Goal: Information Seeking & Learning: Learn about a topic

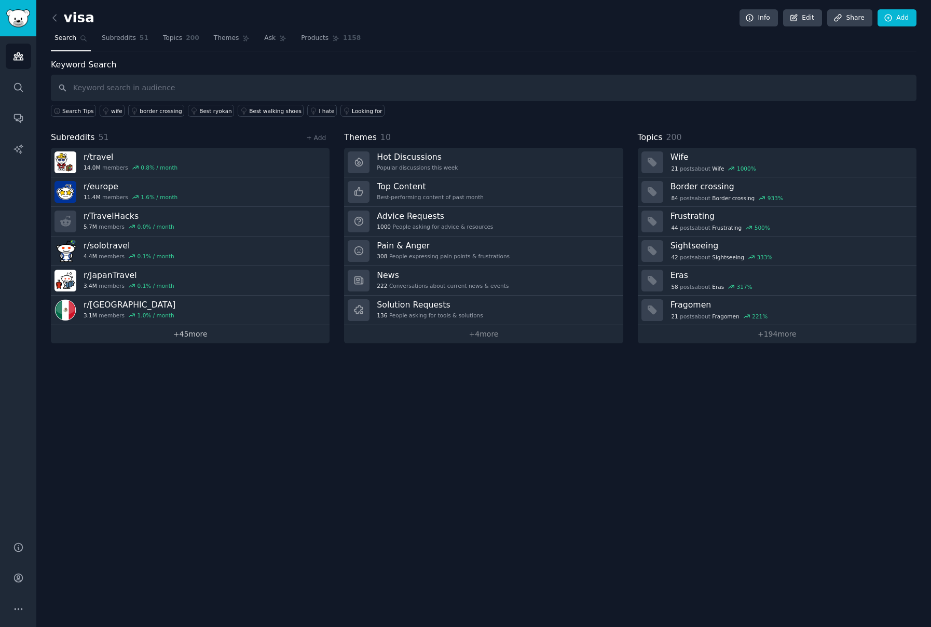
click at [198, 333] on link "+ 45 more" at bounding box center [190, 334] width 279 height 18
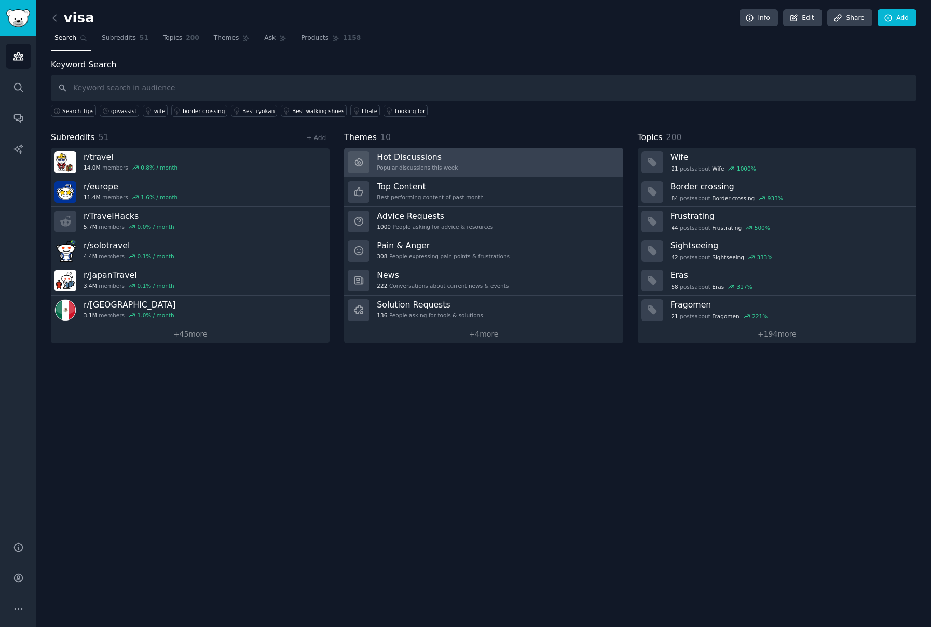
click at [420, 159] on h3 "Hot Discussions" at bounding box center [417, 156] width 81 height 11
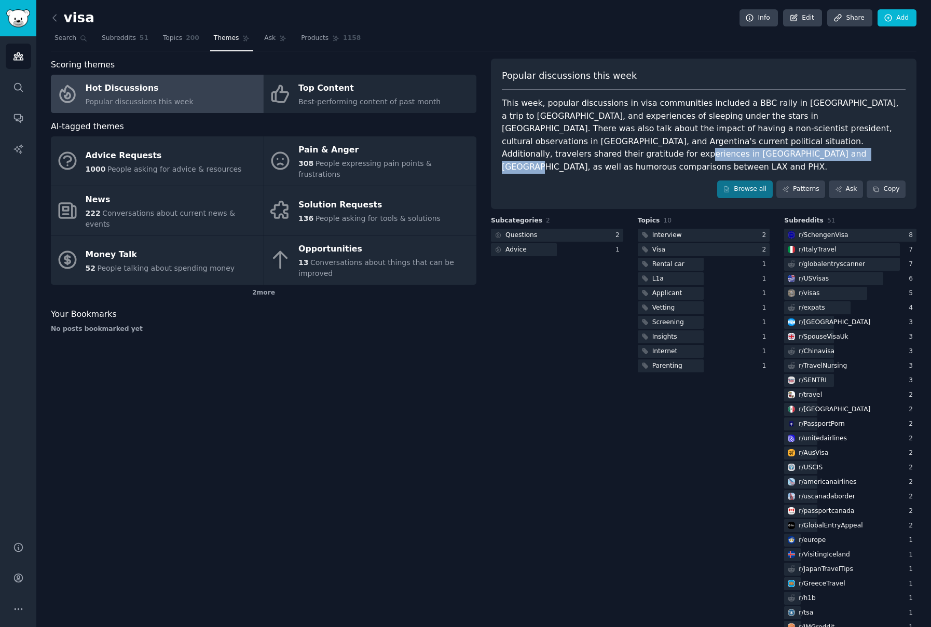
drag, startPoint x: 792, startPoint y: 144, endPoint x: 783, endPoint y: 154, distance: 12.9
click at [783, 154] on div "This week, popular discussions in visa communities included a BBC rally in Lond…" at bounding box center [704, 135] width 404 height 76
click at [817, 231] on div "r/ SchengenVisa" at bounding box center [822, 235] width 49 height 9
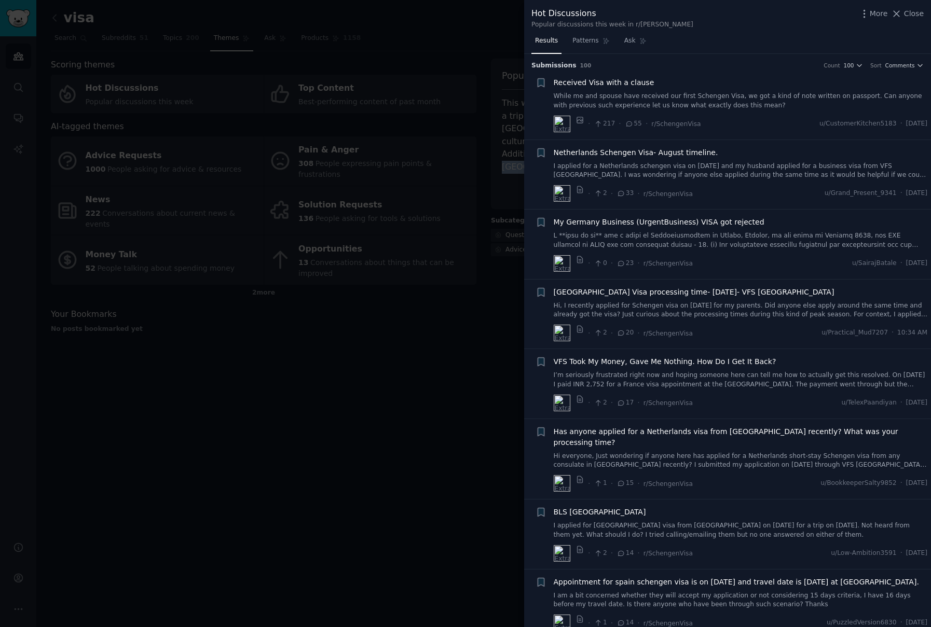
drag, startPoint x: 909, startPoint y: 15, endPoint x: 785, endPoint y: 209, distance: 230.3
click at [909, 15] on span "Close" at bounding box center [914, 13] width 20 height 11
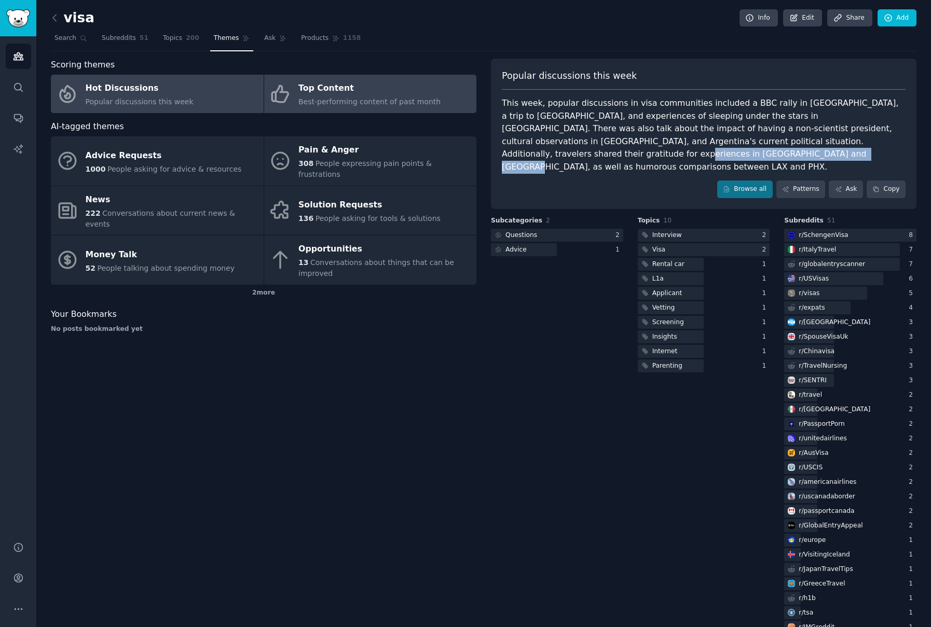
click at [427, 103] on link "Top Content Best-performing content of past month" at bounding box center [370, 94] width 213 height 38
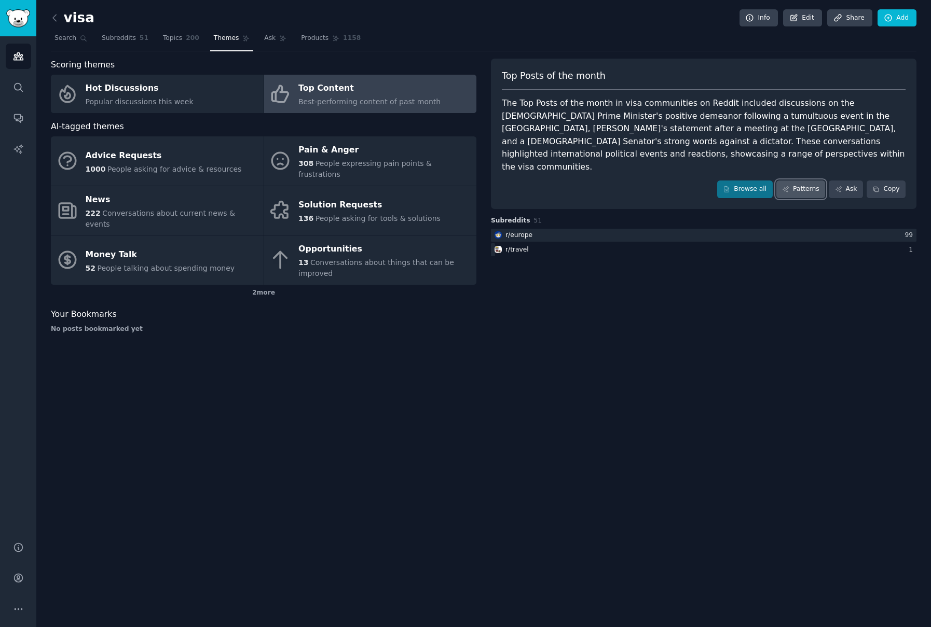
click at [798, 181] on link "Patterns" at bounding box center [800, 190] width 49 height 18
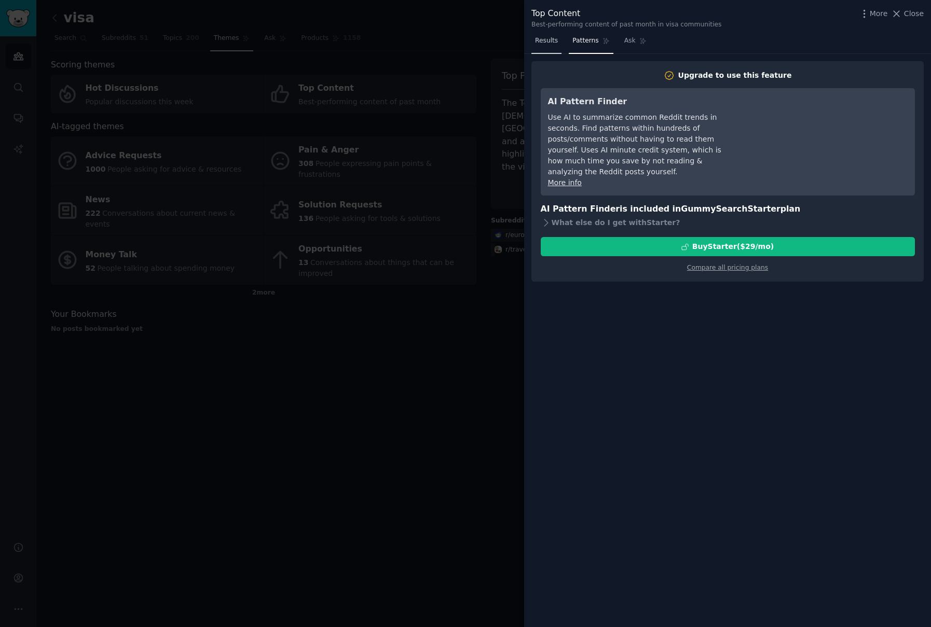
click at [545, 41] on span "Results" at bounding box center [546, 40] width 23 height 9
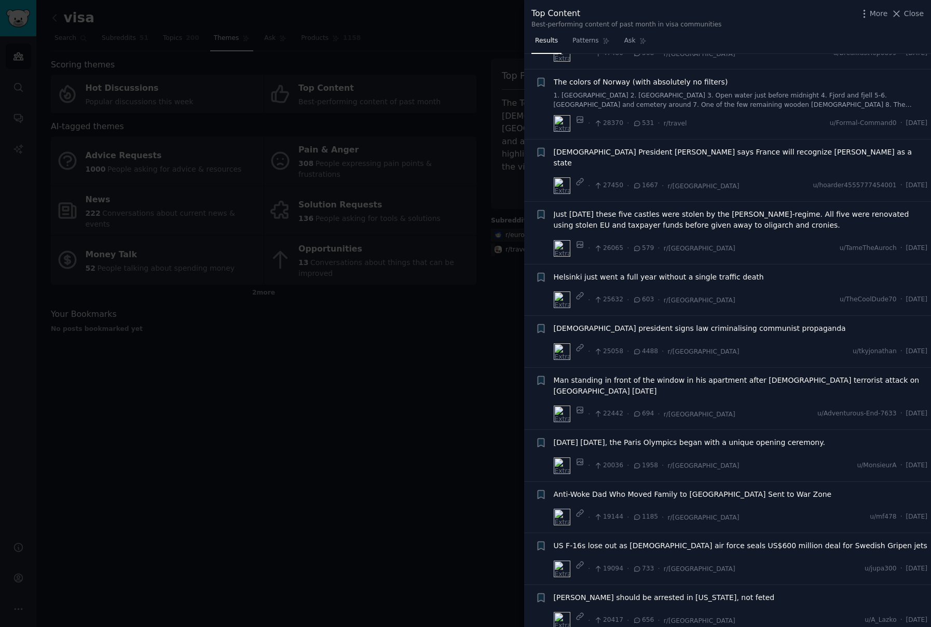
scroll to position [259, 0]
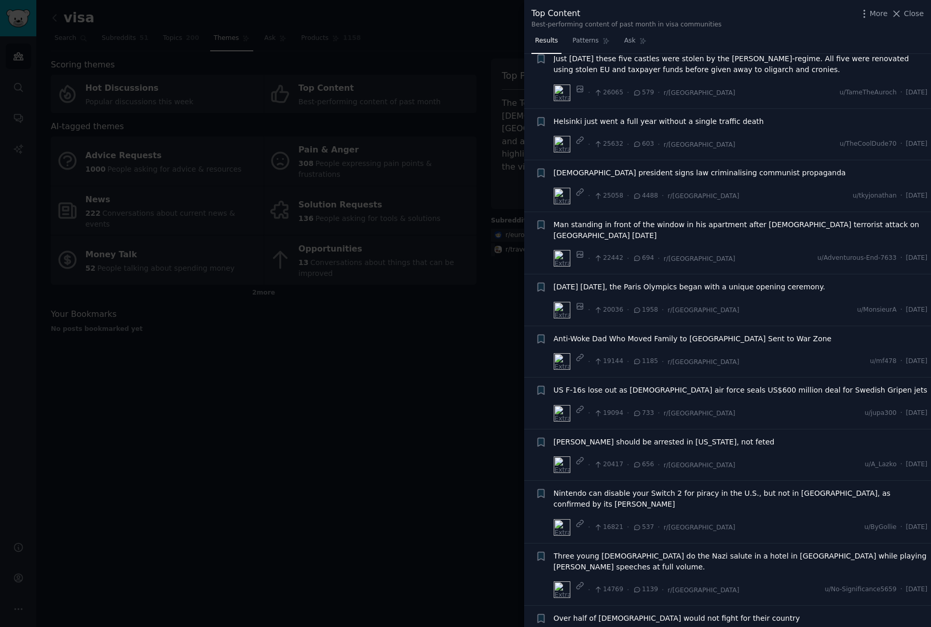
click at [208, 419] on div at bounding box center [465, 313] width 931 height 627
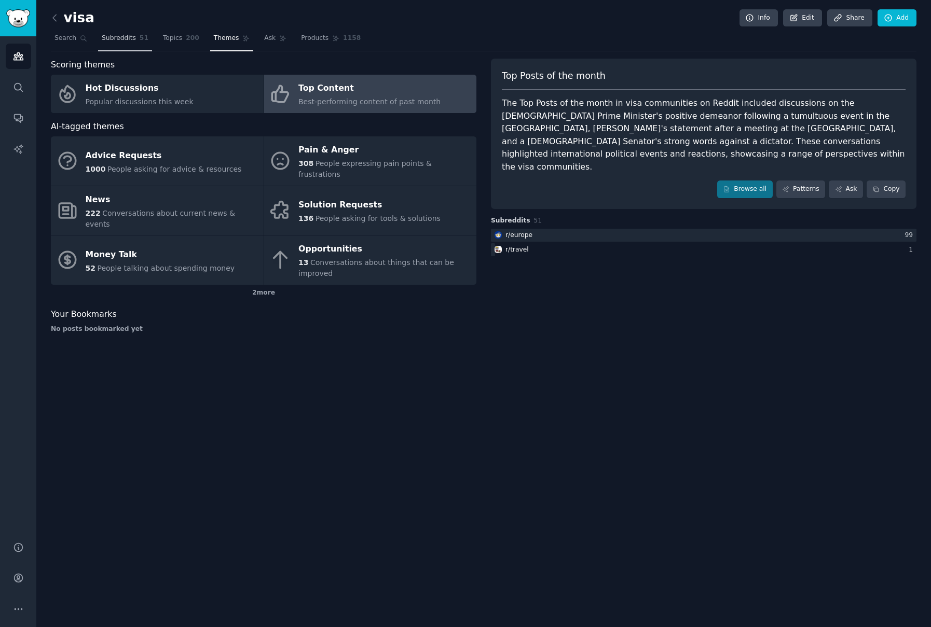
click at [106, 34] on span "Subreddits" at bounding box center [119, 38] width 34 height 9
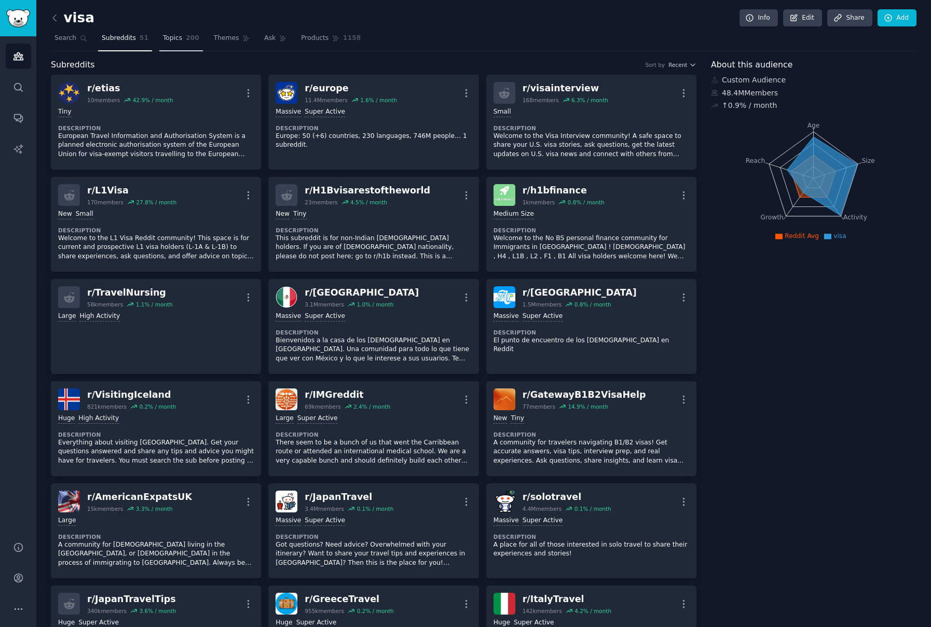
click at [176, 36] on link "Topics 200" at bounding box center [181, 40] width 44 height 21
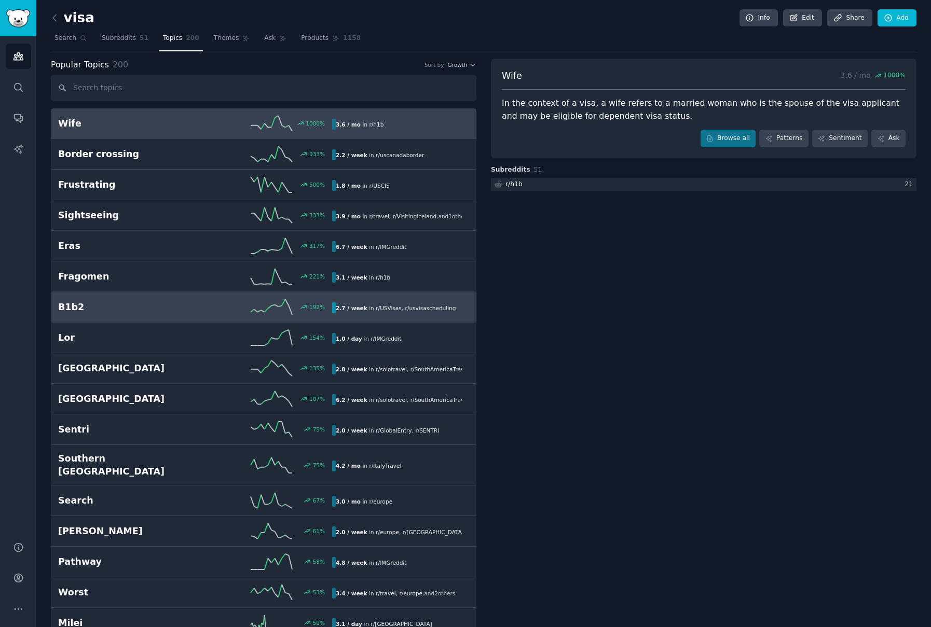
click at [174, 299] on div "B1b2 192 % 2.7 / week in r/ USVisas , r/ usvisascheduling" at bounding box center [263, 307] width 411 height 16
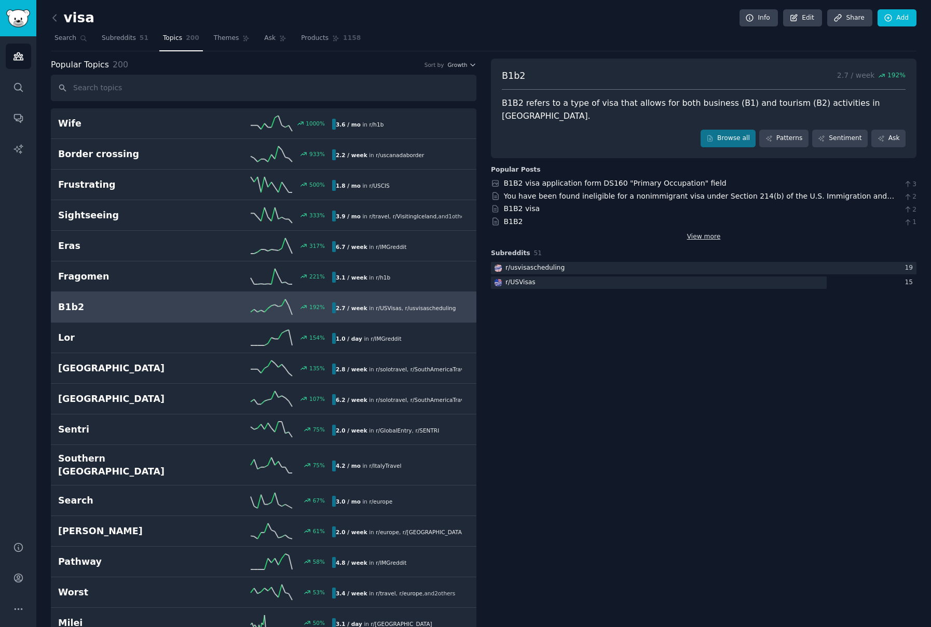
click at [696, 232] on link "View more" at bounding box center [704, 236] width 34 height 9
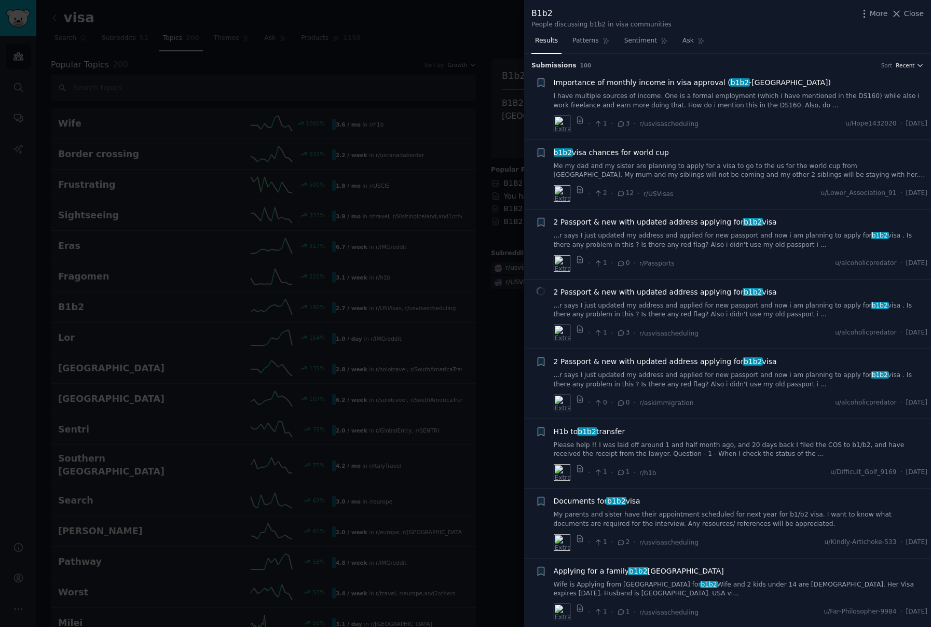
click at [907, 68] on span "Recent" at bounding box center [904, 65] width 19 height 7
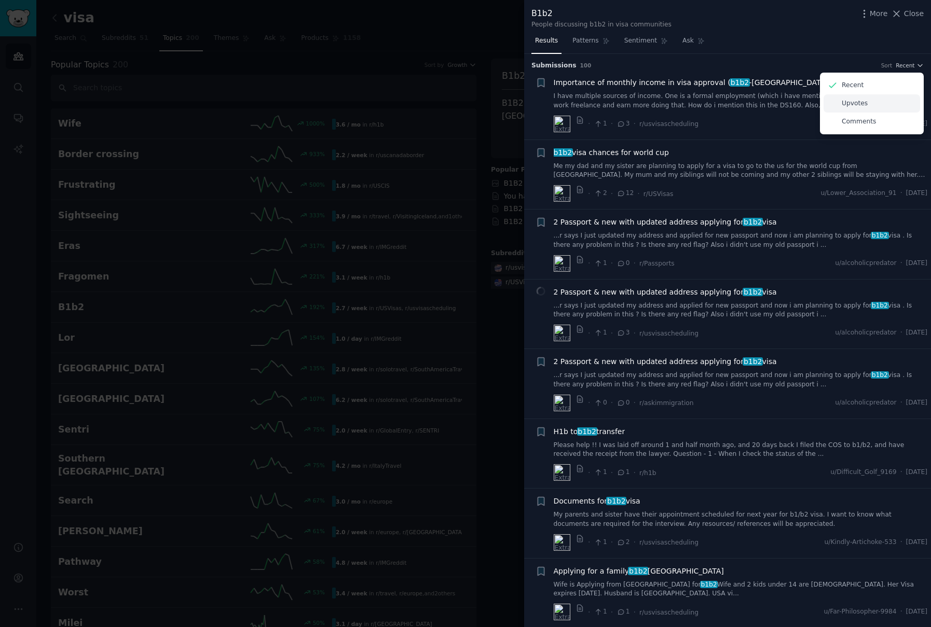
click at [859, 105] on p "Upvotes" at bounding box center [854, 103] width 26 height 9
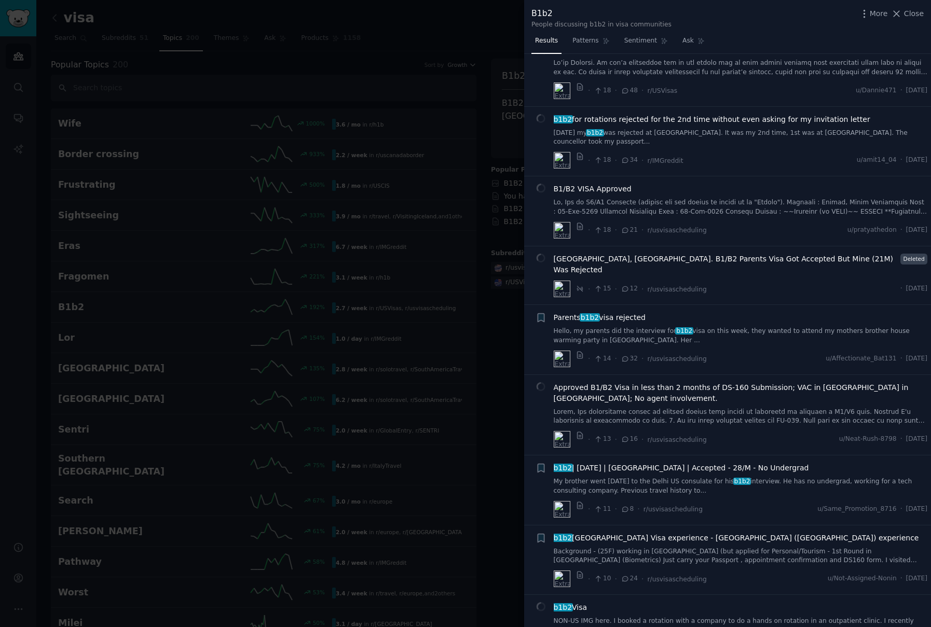
scroll to position [467, 0]
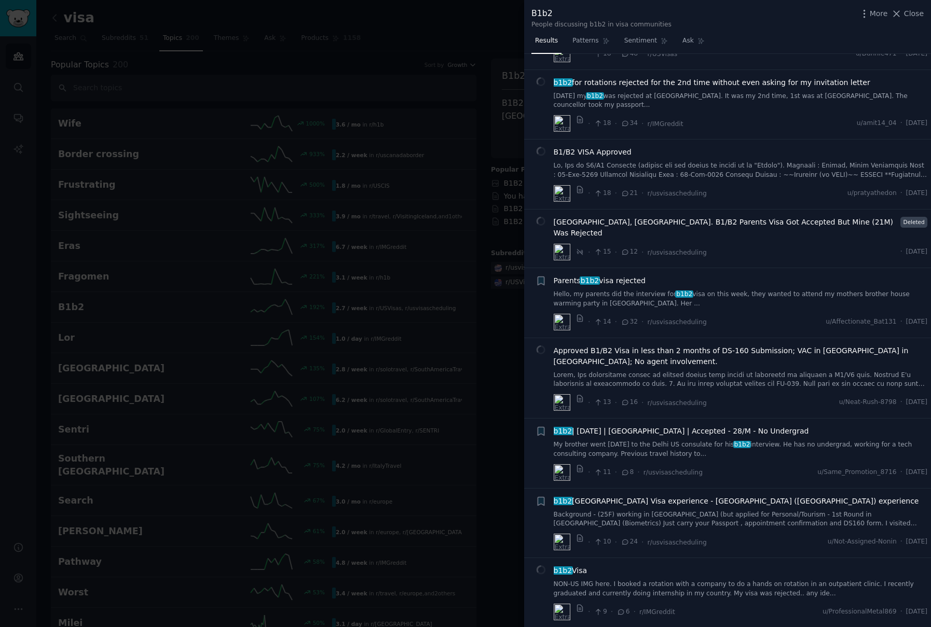
click at [475, 328] on div at bounding box center [465, 313] width 931 height 627
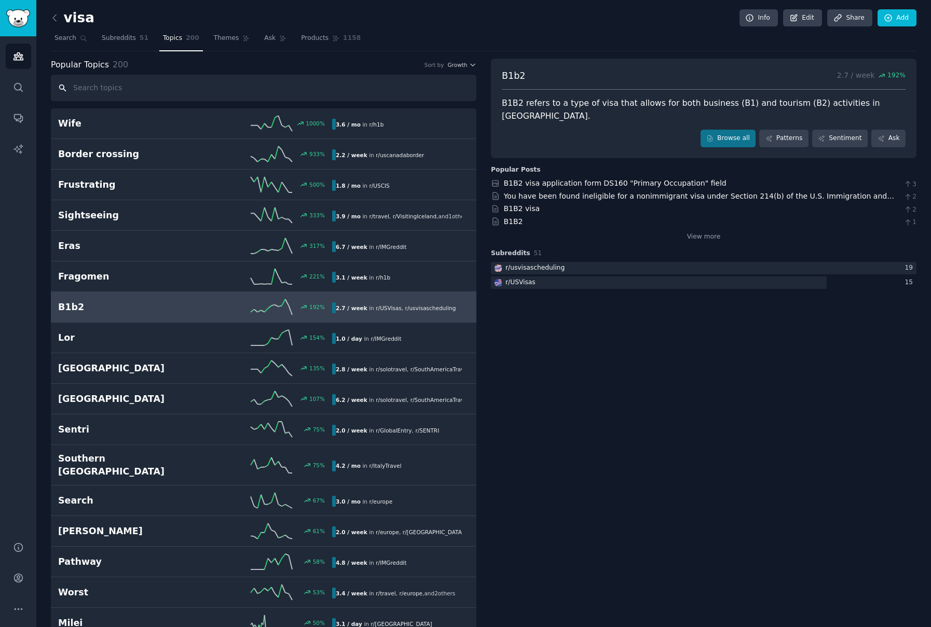
click at [132, 99] on input "text" at bounding box center [263, 88] width 425 height 26
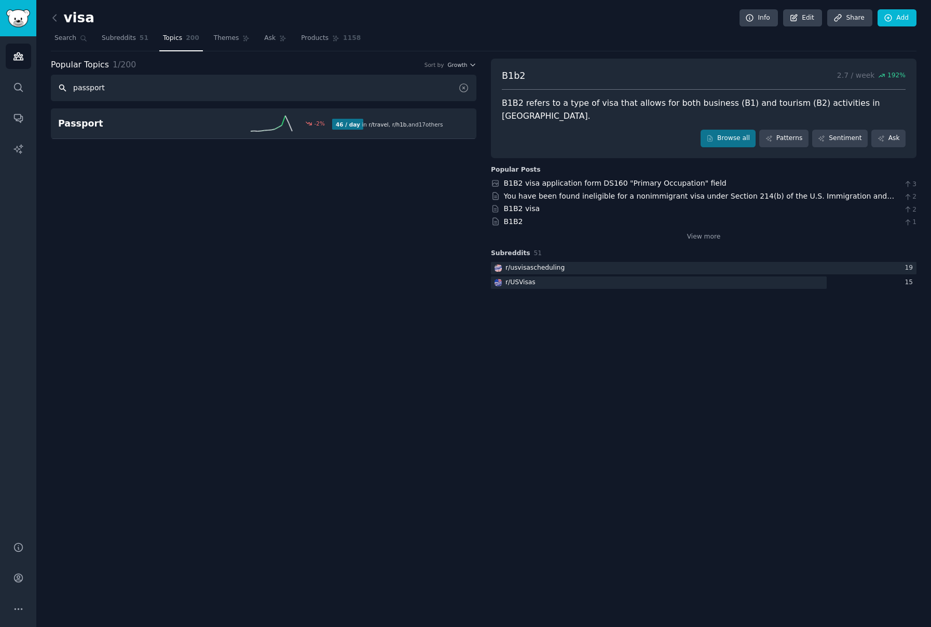
type input "passport"
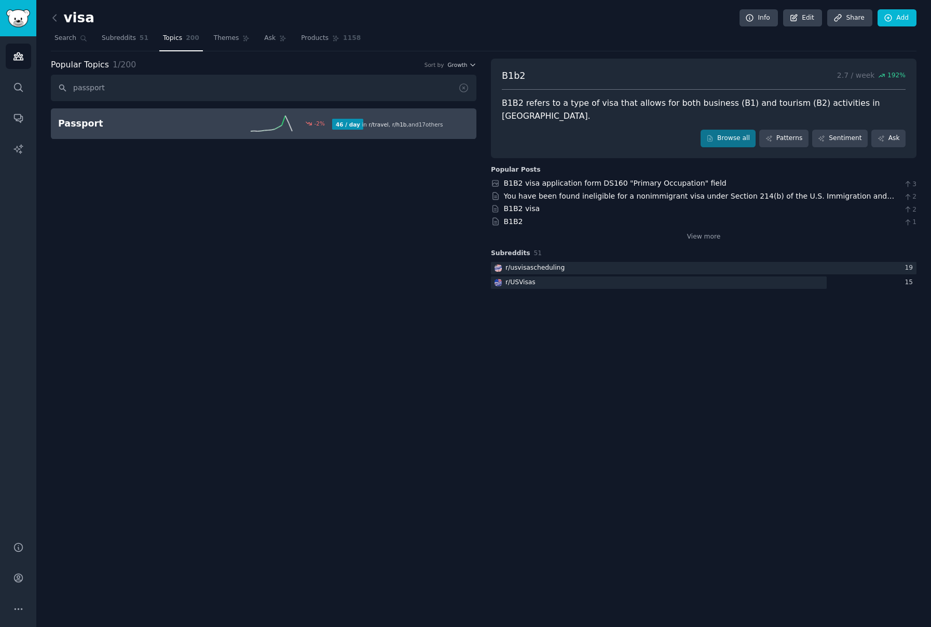
click at [130, 121] on h2 "Passport" at bounding box center [126, 123] width 137 height 13
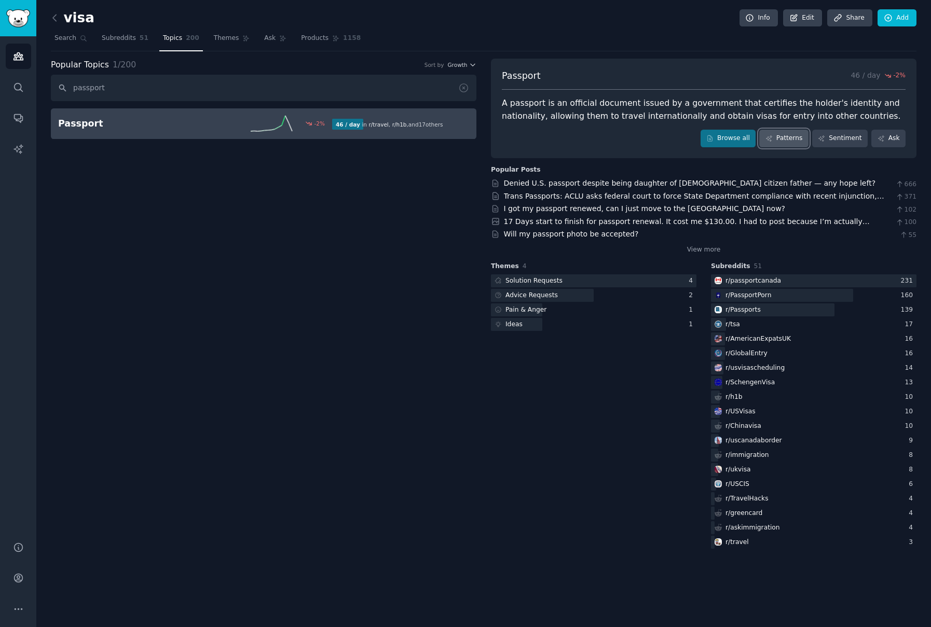
click at [791, 134] on link "Patterns" at bounding box center [783, 139] width 49 height 18
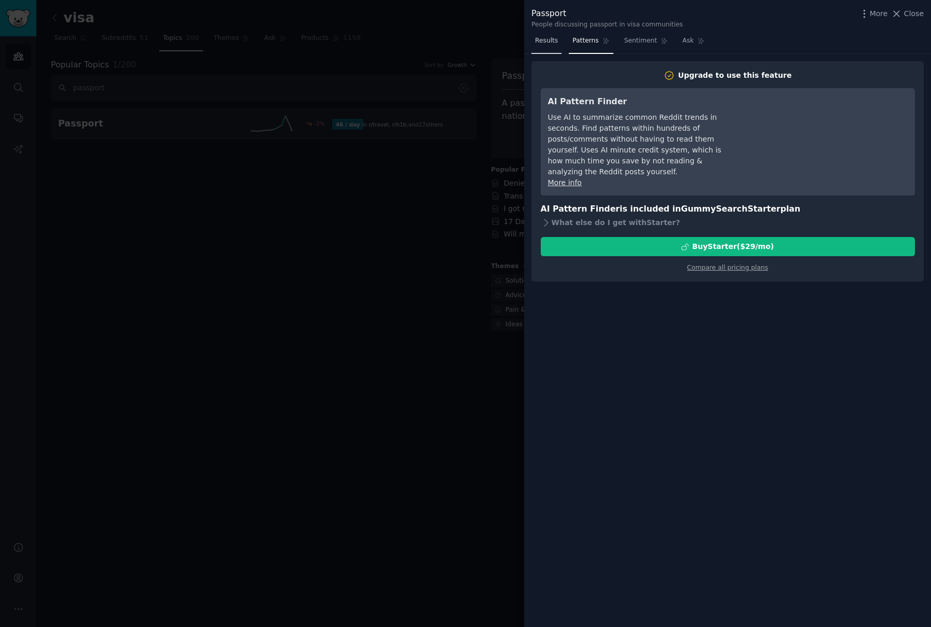
click at [546, 45] on link "Results" at bounding box center [546, 43] width 30 height 21
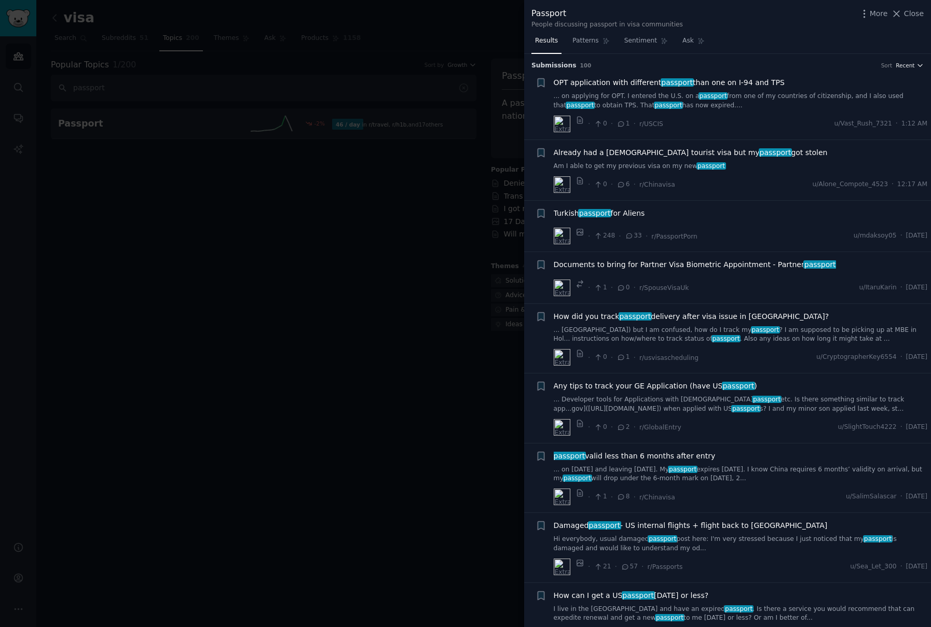
click at [899, 65] on span "Recent" at bounding box center [904, 65] width 19 height 7
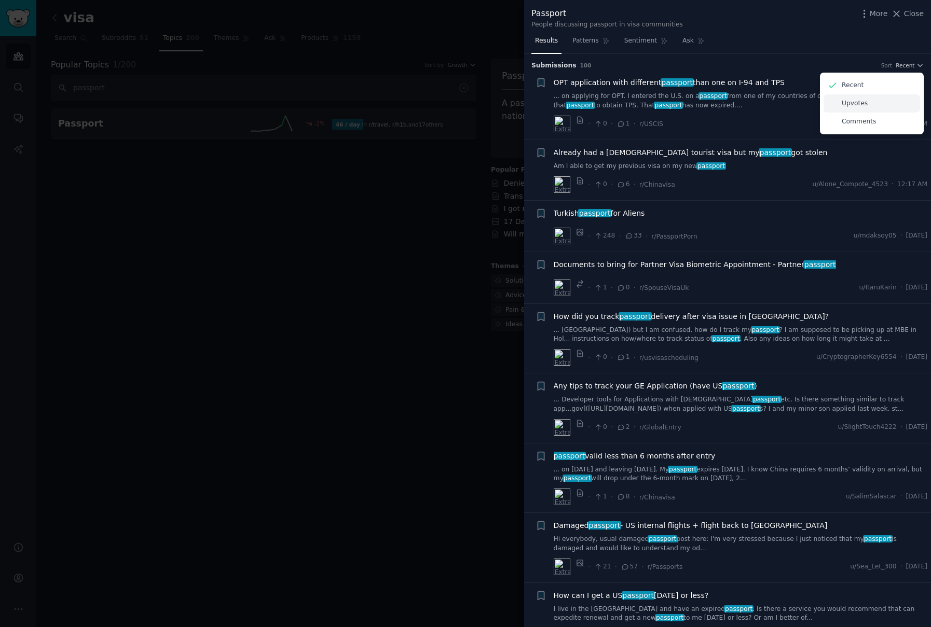
click at [841, 101] on p "Upvotes" at bounding box center [854, 103] width 26 height 9
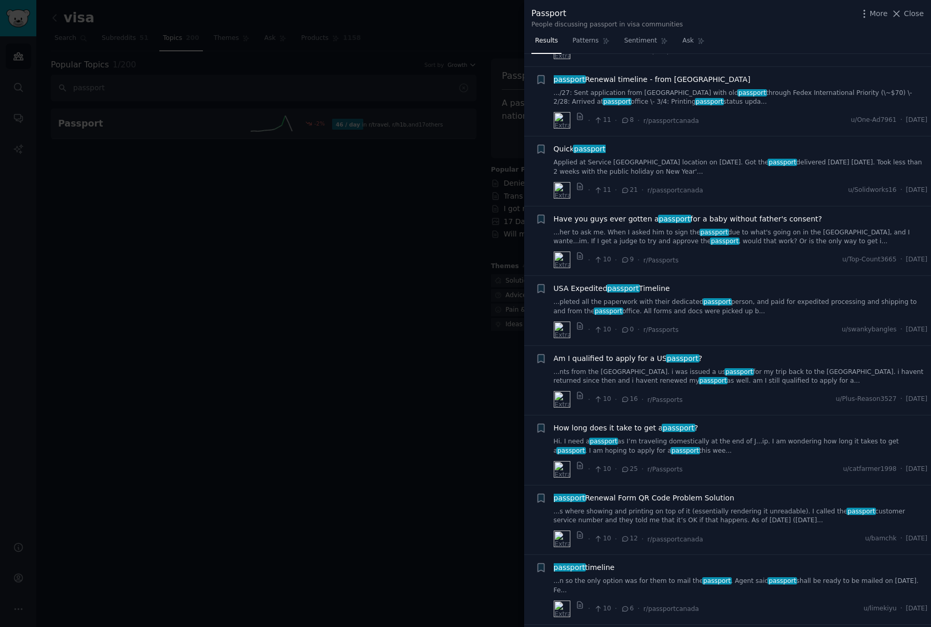
scroll to position [1816, 0]
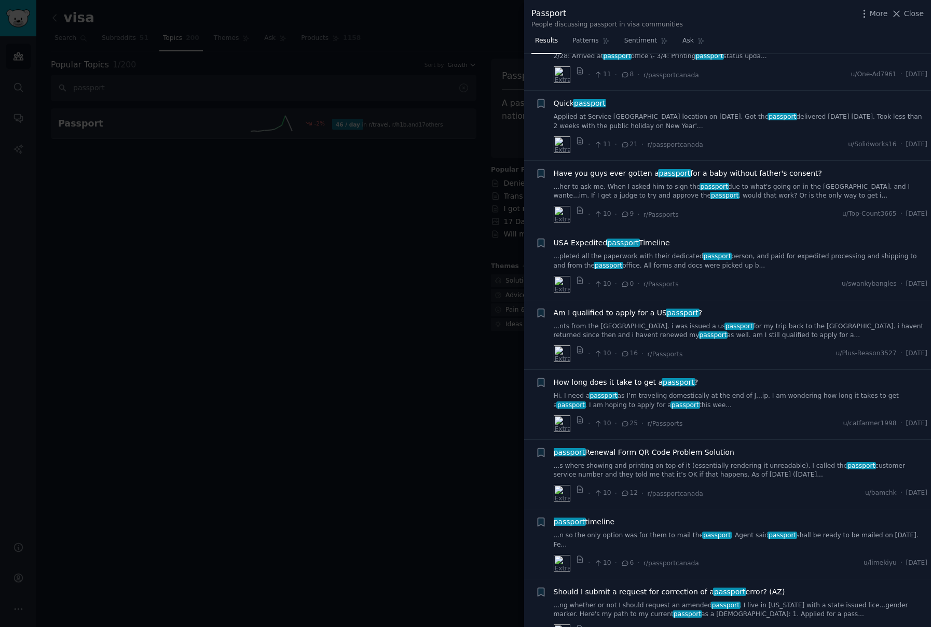
click at [423, 434] on div at bounding box center [465, 313] width 931 height 627
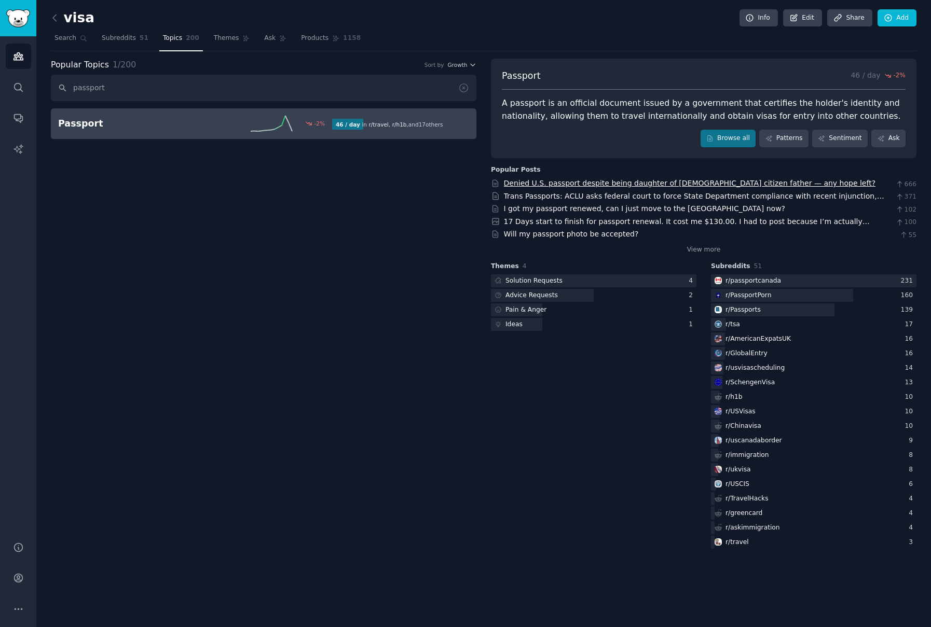
click at [561, 185] on link "Denied U.S. passport despite being daughter of U.S. citizen father — any hope l…" at bounding box center [690, 183] width 372 height 8
